Goal: Task Accomplishment & Management: Use online tool/utility

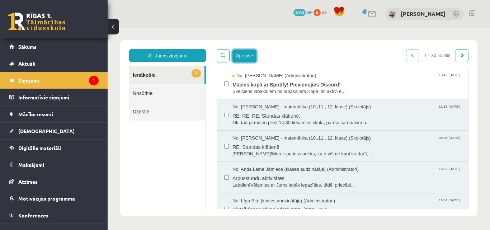
click at [242, 53] on button "Opcijas" at bounding box center [245, 56] width 24 height 13
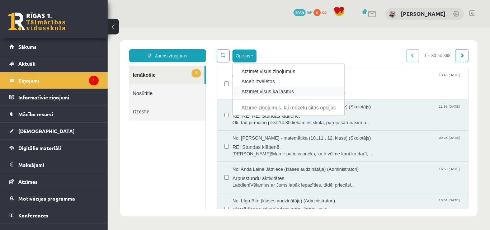
click at [259, 91] on link "Atzīmēt visus kā lasītus" at bounding box center [289, 91] width 94 height 7
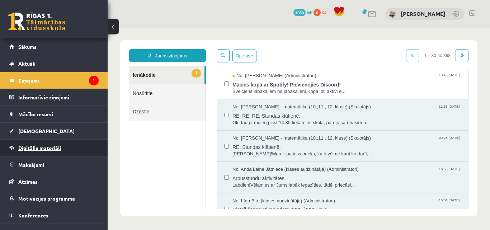
click at [35, 148] on span "Digitālie materiāli" at bounding box center [39, 148] width 43 height 6
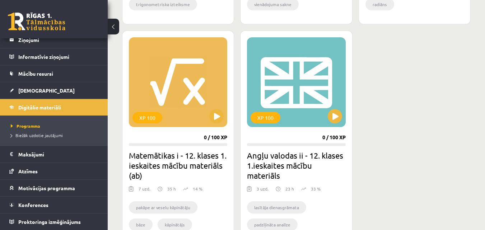
scroll to position [1105, 0]
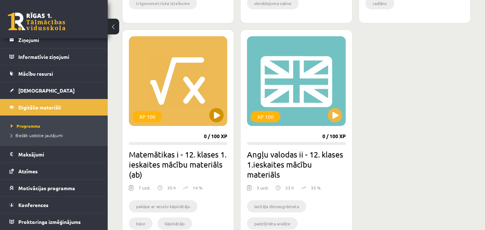
click at [195, 104] on div "XP 100" at bounding box center [178, 81] width 98 height 90
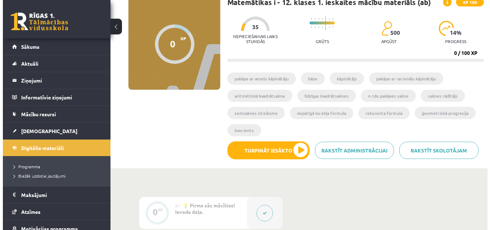
scroll to position [57, 0]
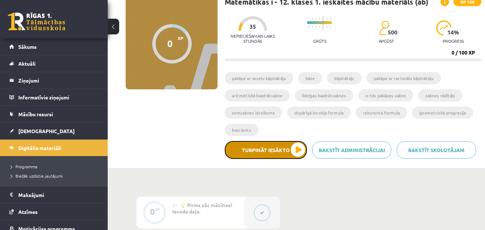
click at [278, 148] on button "Turpināt iesākto" at bounding box center [266, 150] width 82 height 18
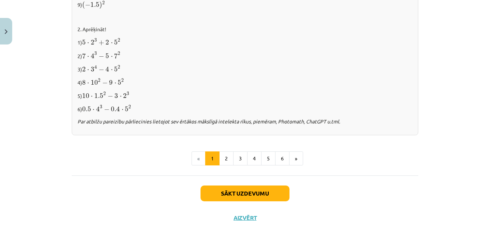
scroll to position [785, 0]
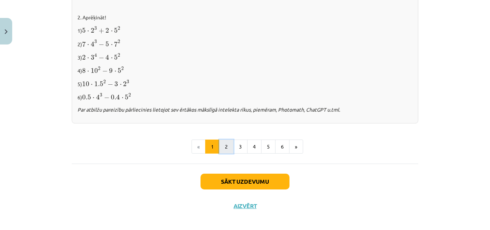
click at [223, 144] on button "2" at bounding box center [226, 147] width 14 height 14
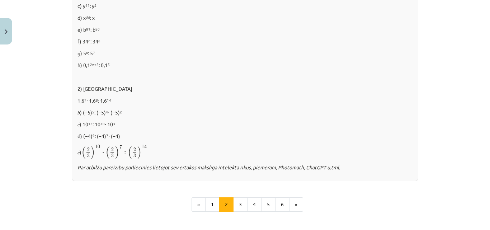
scroll to position [482, 0]
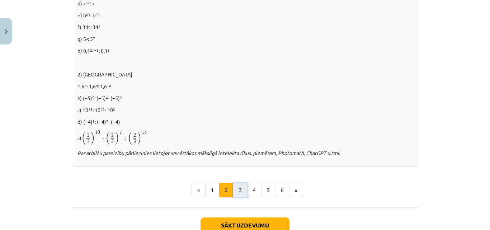
click at [238, 189] on button "3" at bounding box center [240, 190] width 14 height 14
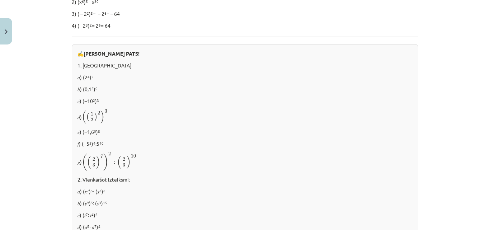
scroll to position [258, 0]
